Goal: Navigation & Orientation: Find specific page/section

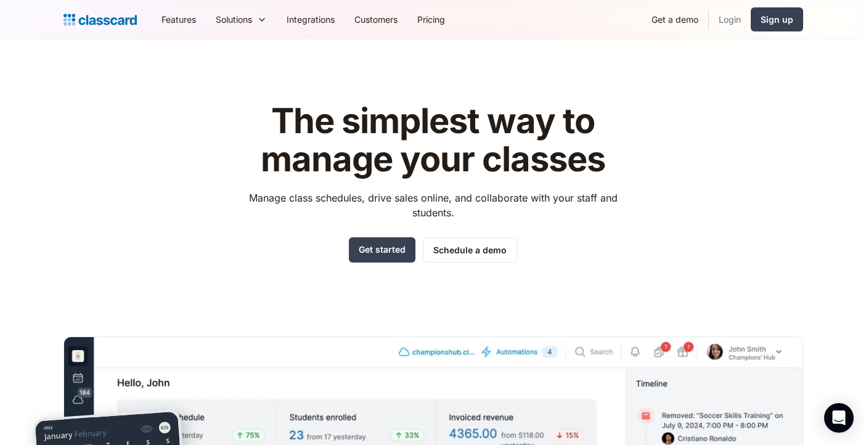
click at [736, 21] on link "Login" at bounding box center [730, 20] width 42 height 28
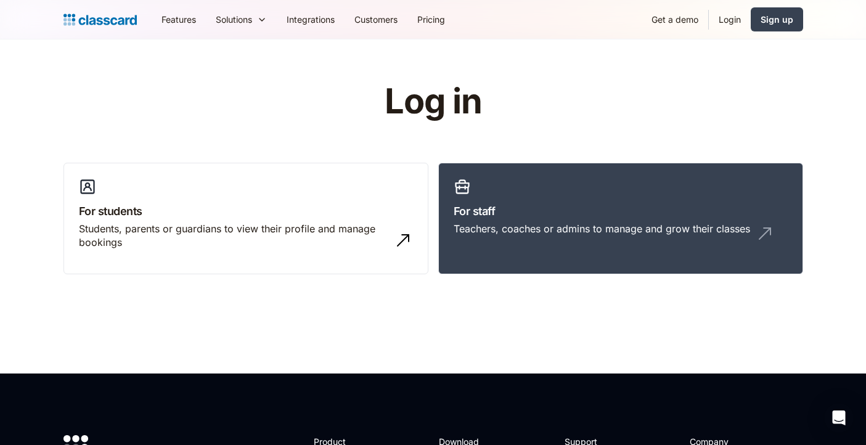
click at [716, 20] on link "Login" at bounding box center [730, 20] width 42 height 28
click at [528, 218] on h3 "For staff" at bounding box center [621, 211] width 334 height 17
